Goal: Task Accomplishment & Management: Manage account settings

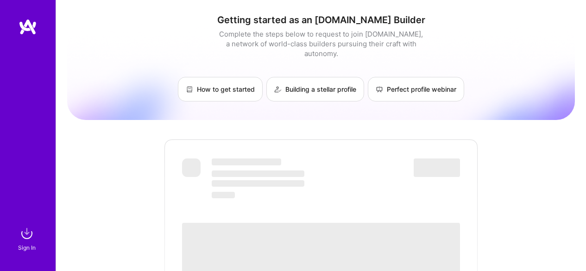
scroll to position [47, 0]
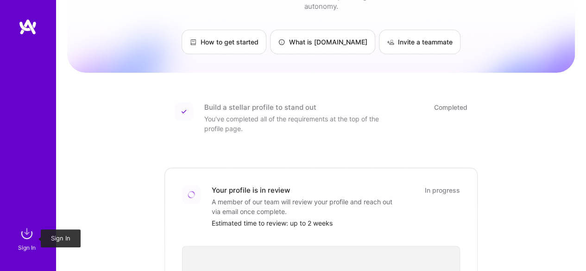
click at [22, 229] on img at bounding box center [27, 233] width 19 height 19
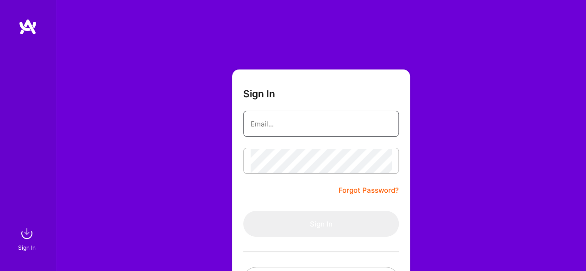
click at [280, 123] on input "email" at bounding box center [321, 124] width 141 height 24
type input "jorge.chechiris@gmail.com"
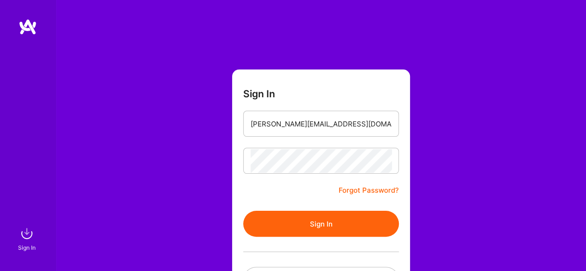
click at [323, 219] on button "Sign In" at bounding box center [321, 224] width 156 height 26
